Goal: Obtain resource: Obtain resource

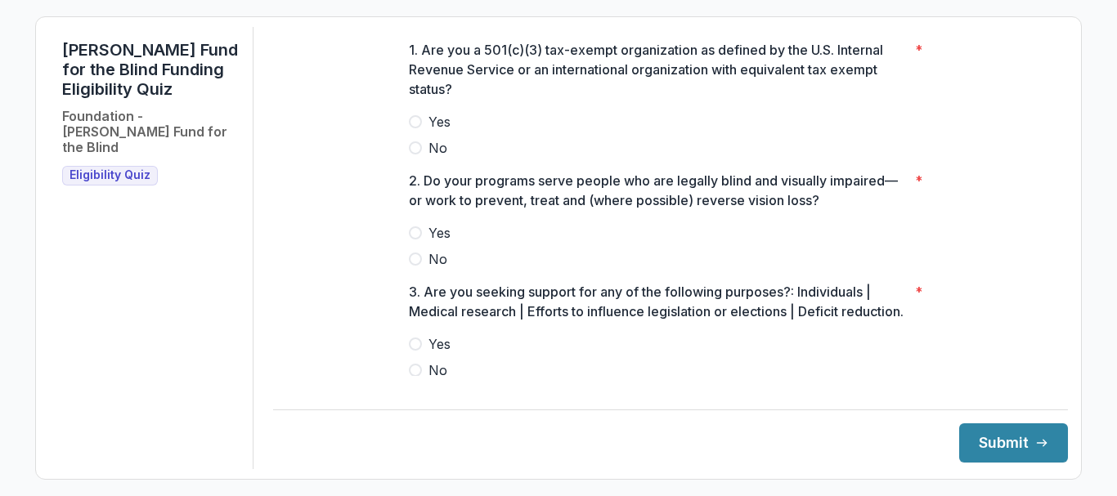
click at [414, 128] on span at bounding box center [415, 121] width 13 height 13
click at [413, 240] on span at bounding box center [415, 232] width 13 height 13
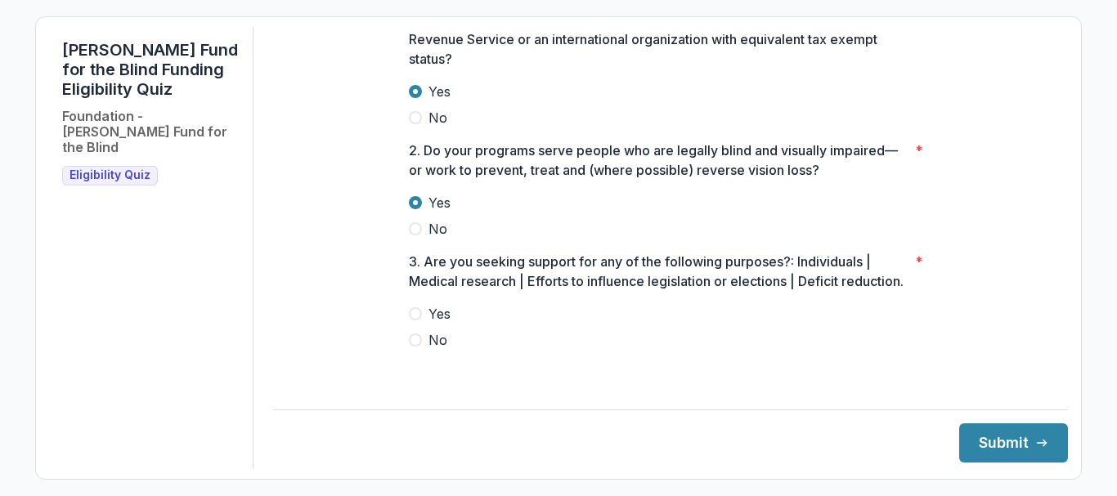
scroll to position [50, 0]
click at [414, 347] on span at bounding box center [415, 340] width 13 height 13
click at [974, 443] on button "Submit" at bounding box center [1013, 442] width 109 height 39
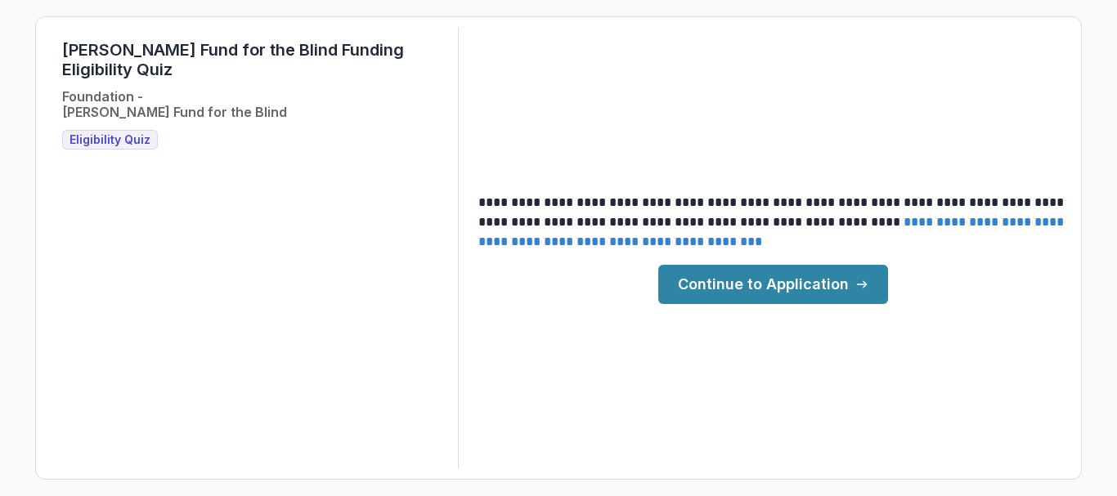
click at [760, 245] on link "**********" at bounding box center [772, 232] width 589 height 32
click at [712, 302] on link "Continue to Application" at bounding box center [773, 284] width 230 height 39
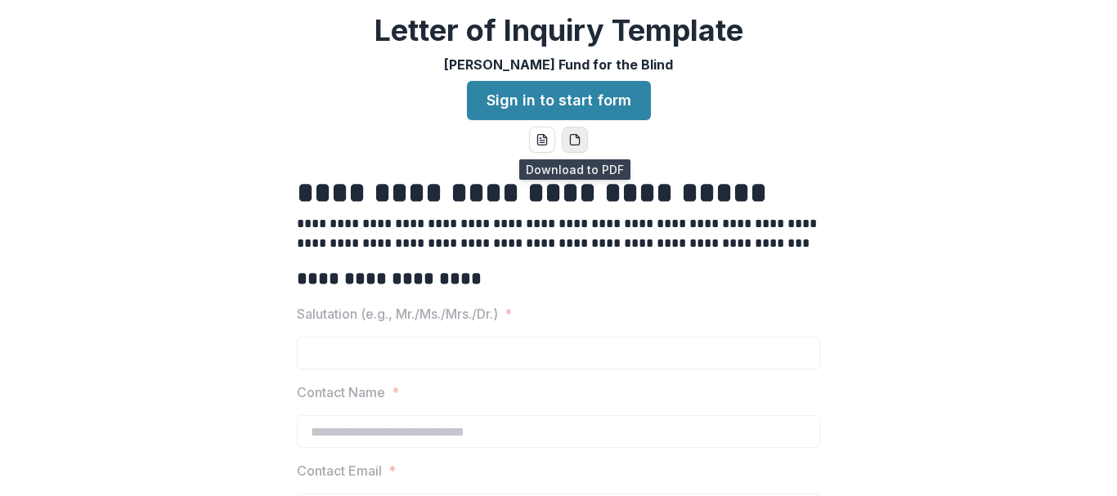
click at [570, 144] on icon "pdf-download" at bounding box center [574, 139] width 13 height 13
click at [749, 159] on div "**********" at bounding box center [558, 248] width 1117 height 496
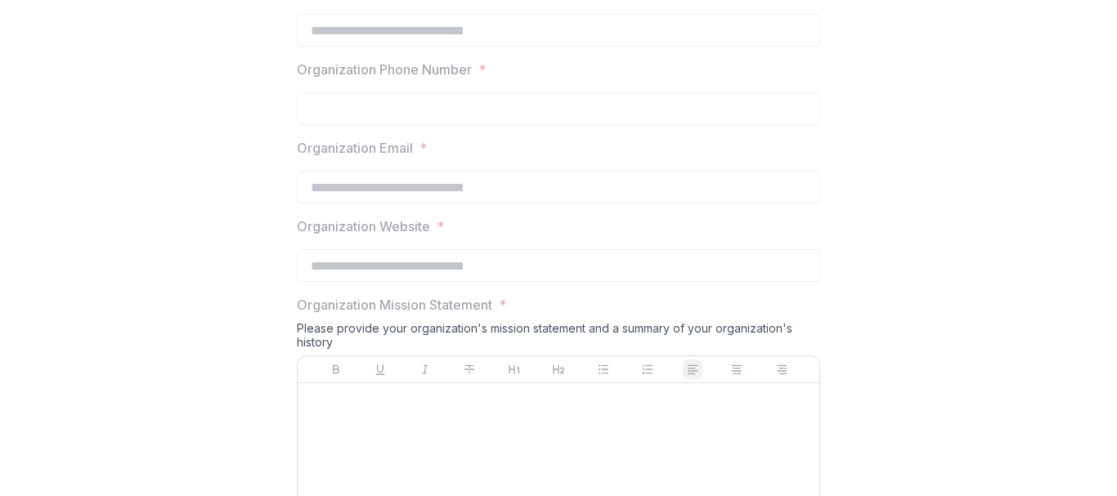
scroll to position [1265, 0]
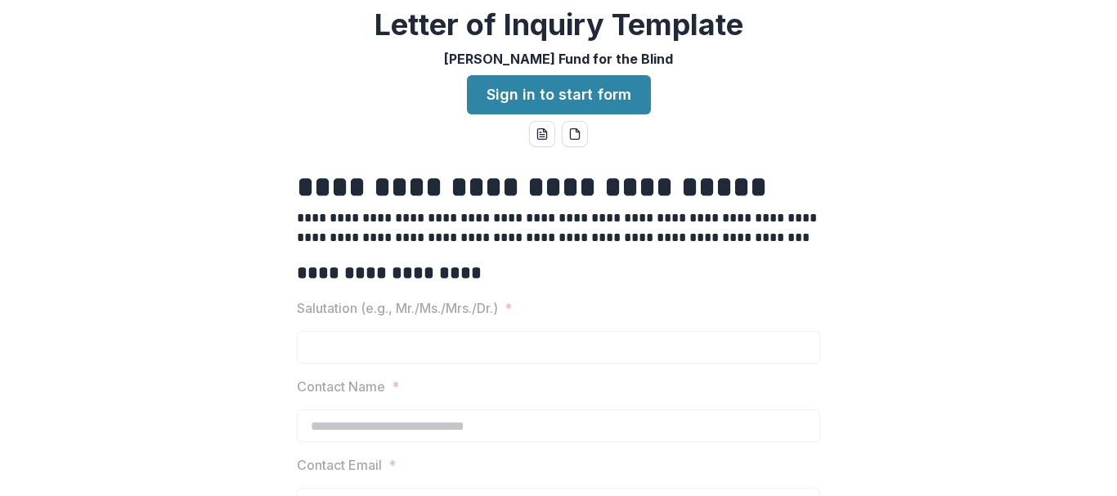
scroll to position [7, 0]
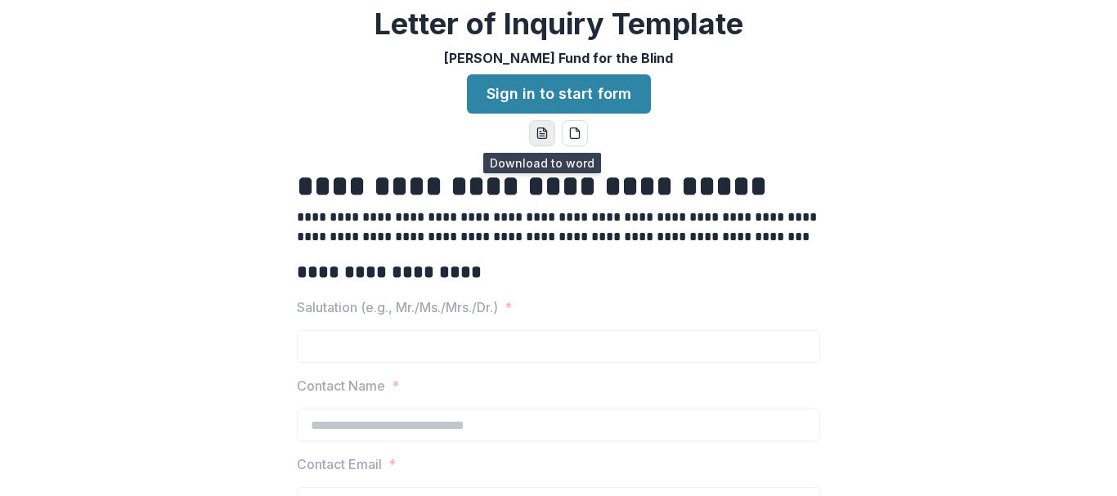
click at [540, 137] on line "word-download" at bounding box center [542, 137] width 5 height 0
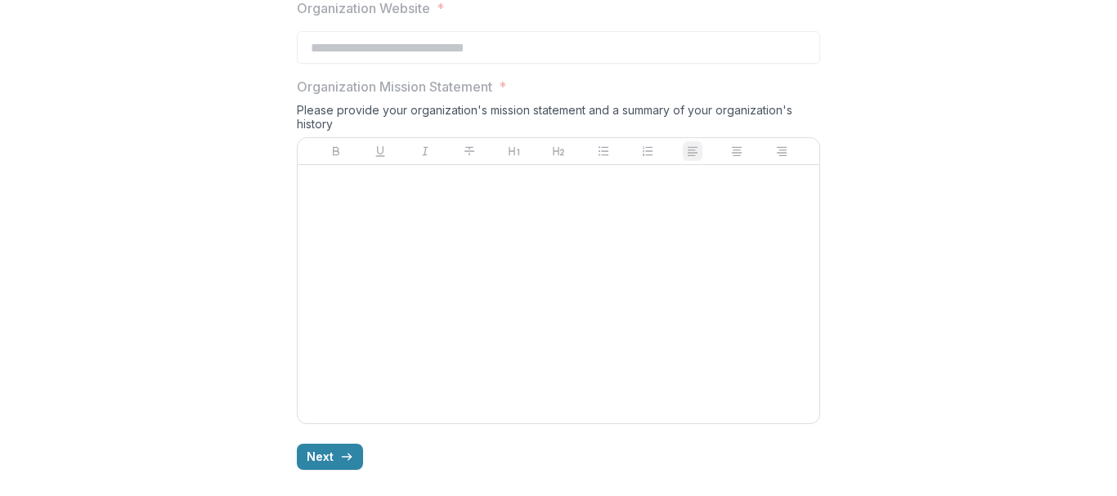
scroll to position [0, 0]
